Goal: Transaction & Acquisition: Purchase product/service

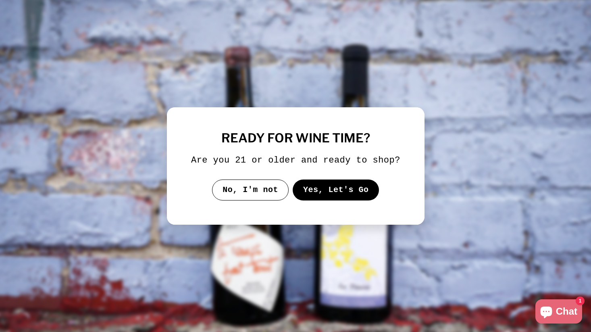
click at [343, 191] on button "Yes, Let's Go" at bounding box center [335, 189] width 87 height 21
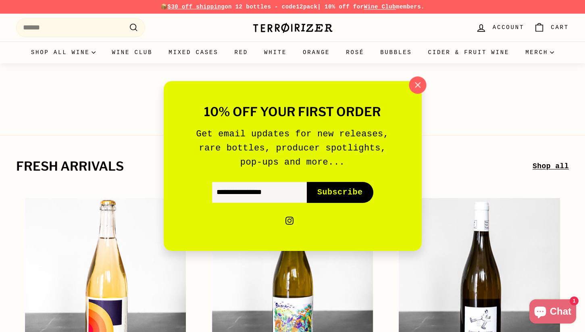
click at [416, 78] on button ""Close (esc)"" at bounding box center [417, 85] width 17 height 17
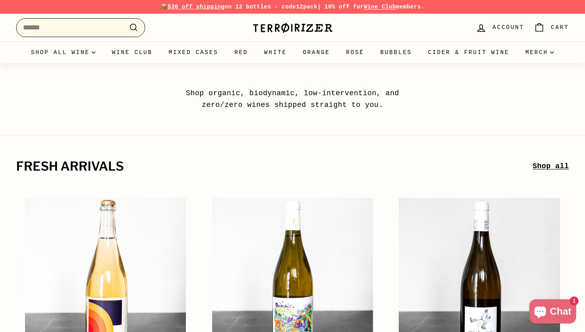
click at [121, 26] on input "Search" at bounding box center [80, 27] width 129 height 19
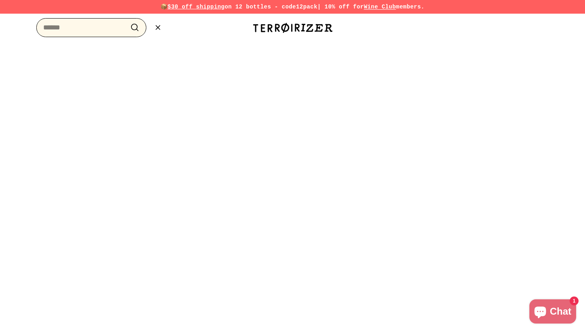
paste input "**********"
type input "**********"
click at [127, 21] on button ".cls-1{fill:none;stroke:#000;stroke-miterlimit:10;stroke-width:2px} Search" at bounding box center [134, 27] width 15 height 12
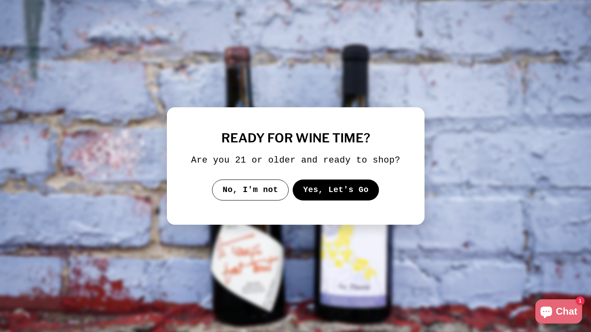
click at [329, 195] on button "Yes, Let's Go" at bounding box center [335, 189] width 87 height 21
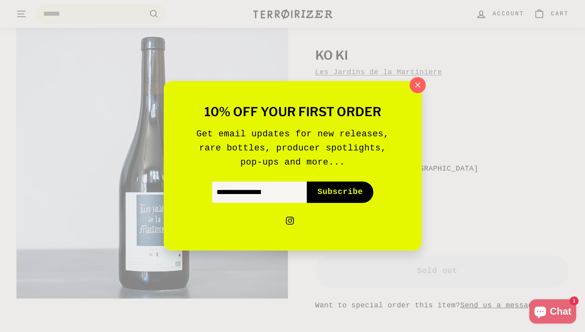
scroll to position [58, 0]
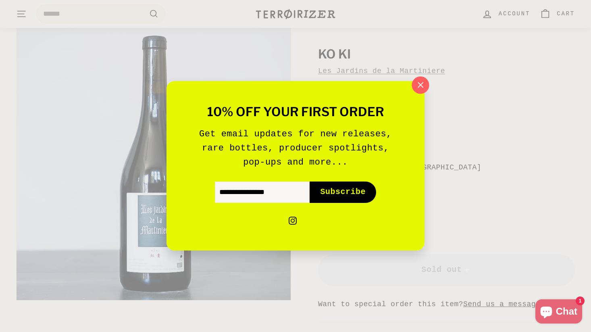
click at [420, 89] on icon "button" at bounding box center [420, 85] width 12 height 12
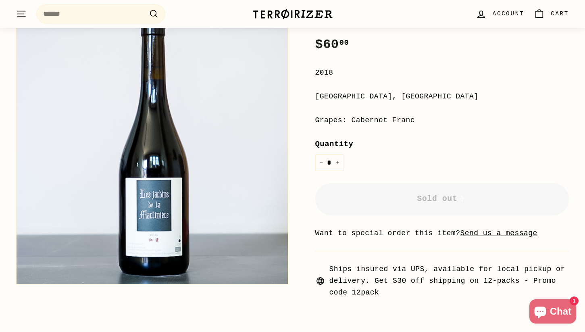
scroll to position [0, 0]
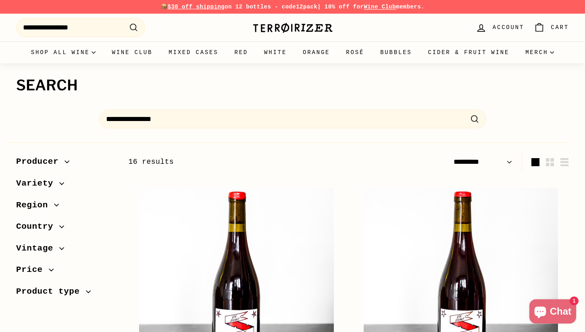
select select "*********"
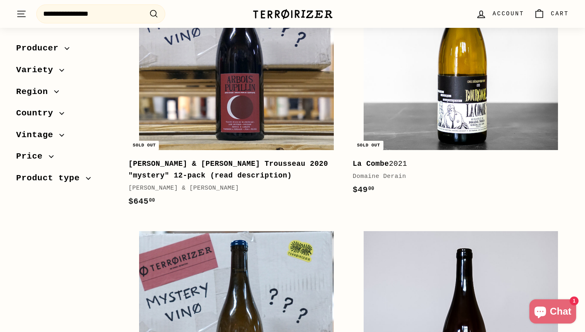
scroll to position [1292, 0]
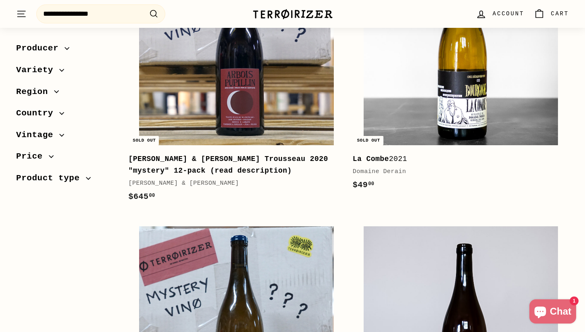
click at [274, 159] on b "Renaud Bruyère & Adeline Houillon Trousseau 2020 "mystery" 12-pack (read descri…" at bounding box center [229, 165] width 200 height 20
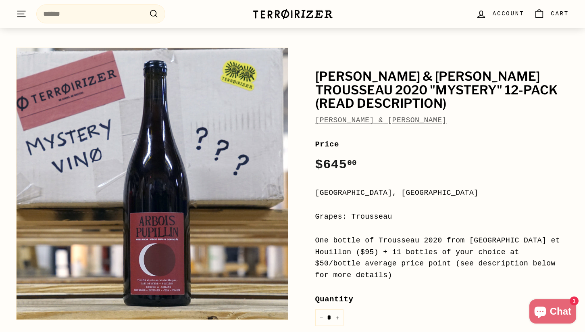
scroll to position [39, 0]
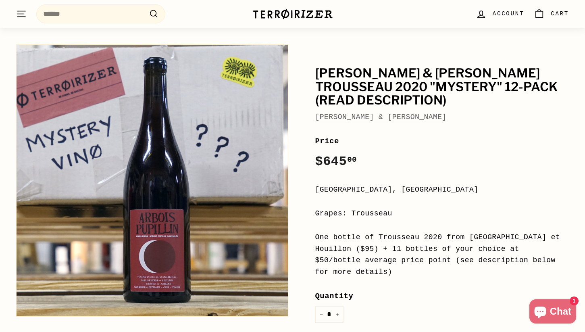
click at [336, 71] on h1 "[PERSON_NAME] & [PERSON_NAME] Trousseau 2020 "mystery" 12-pack (read descriptio…" at bounding box center [442, 87] width 254 height 41
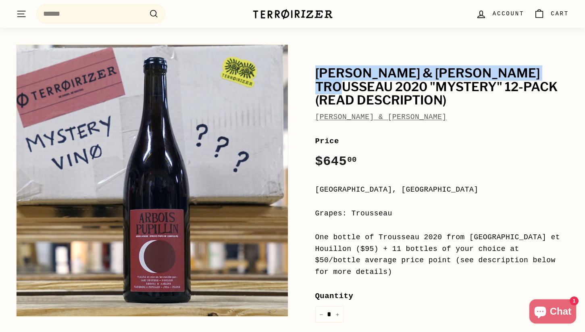
click at [520, 72] on h1 "[PERSON_NAME] & [PERSON_NAME] Trousseau 2020 "mystery" 12-pack (read descriptio…" at bounding box center [442, 87] width 254 height 41
copy h1 "[PERSON_NAME] & [PERSON_NAME]"
